Goal: Check status: Check status

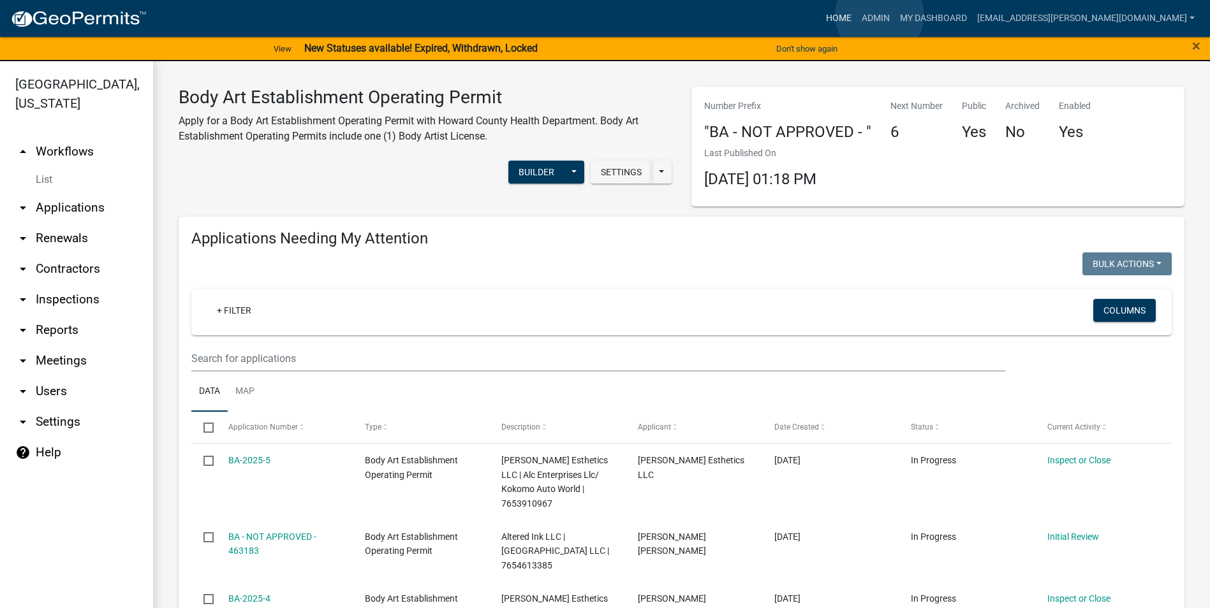
click at [856, 15] on link "Home" at bounding box center [839, 18] width 36 height 24
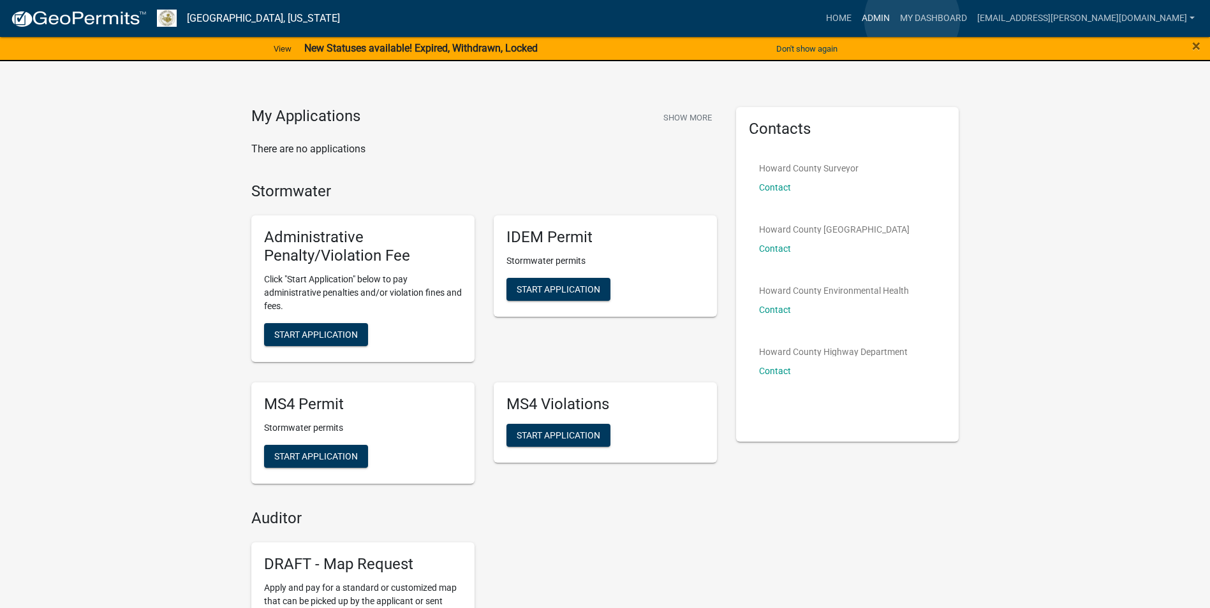
click at [895, 20] on link "Admin" at bounding box center [875, 18] width 38 height 24
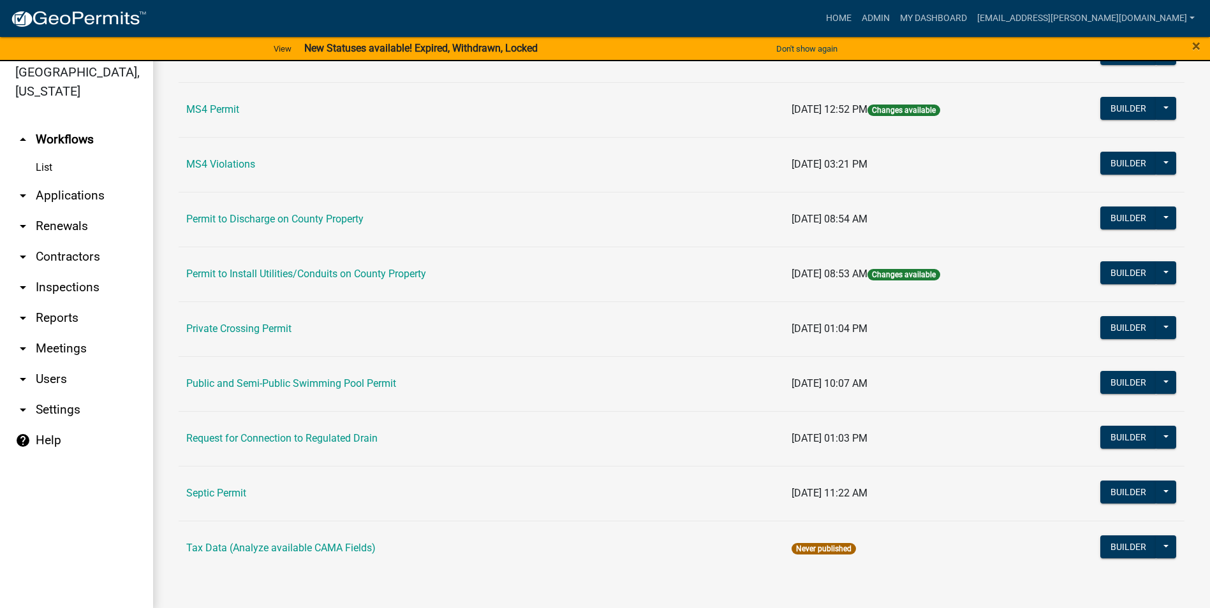
scroll to position [15, 0]
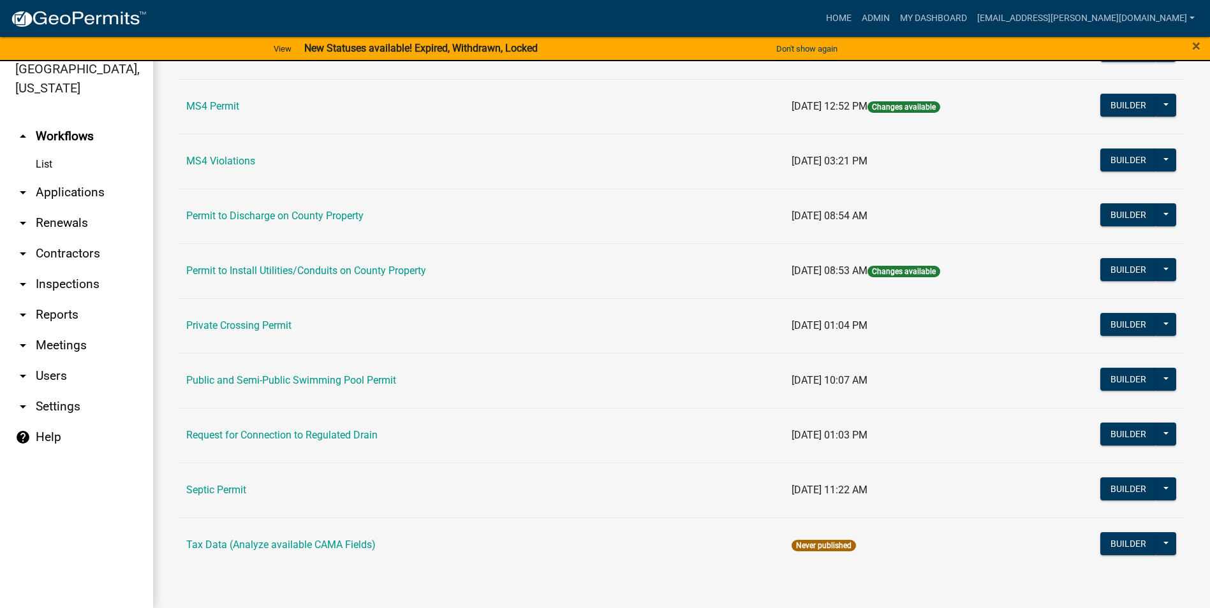
click at [294, 377] on link "Public and Semi-Public Swimming Pool Permit" at bounding box center [291, 380] width 210 height 12
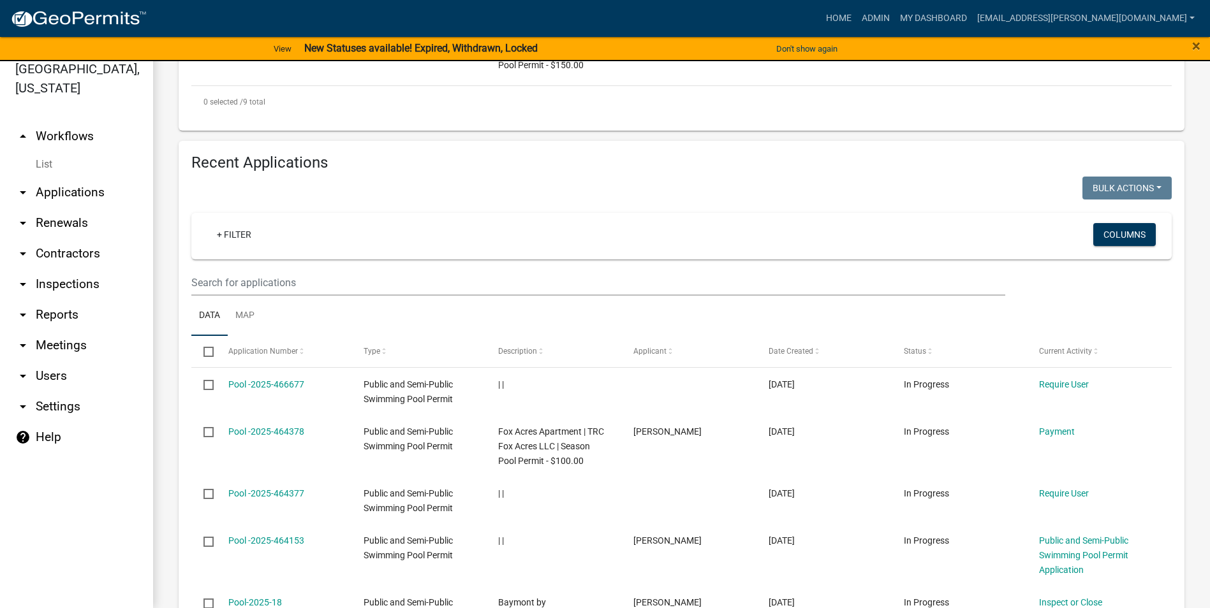
scroll to position [1275, 0]
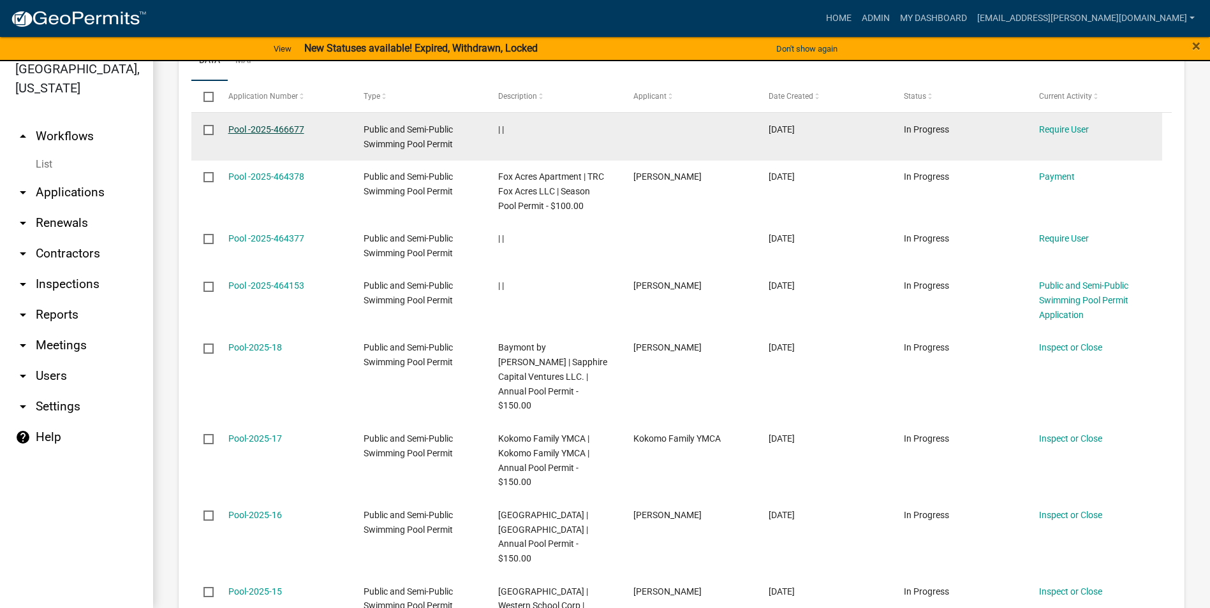
click at [287, 128] on link "Pool -2025-466677" at bounding box center [266, 129] width 76 height 10
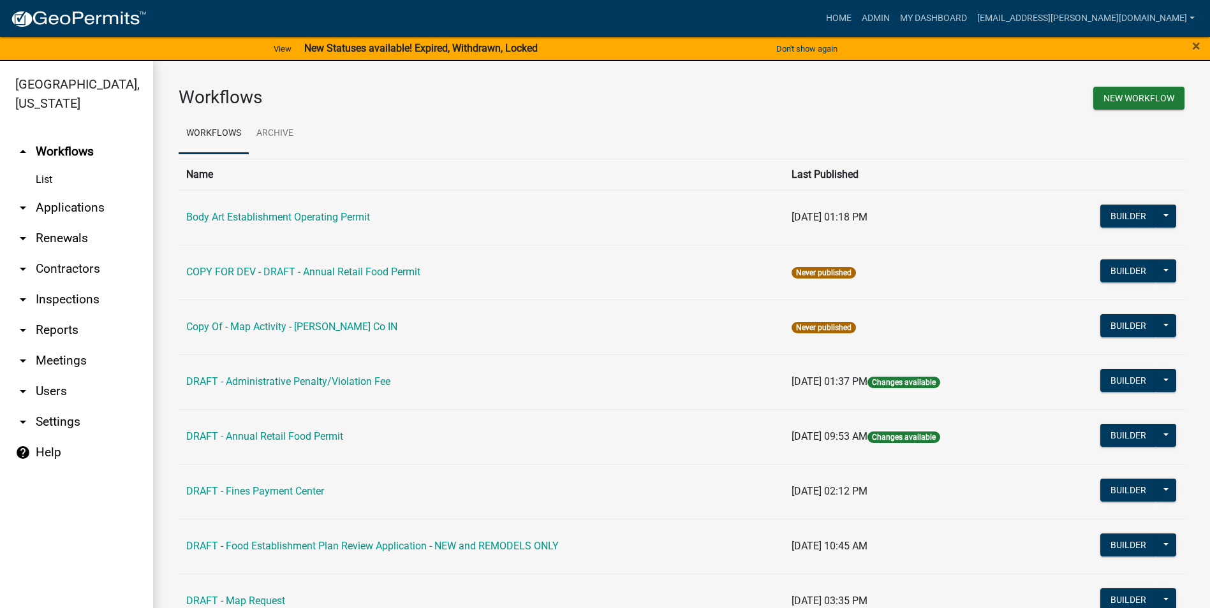
scroll to position [15, 0]
